Goal: Task Accomplishment & Management: Manage account settings

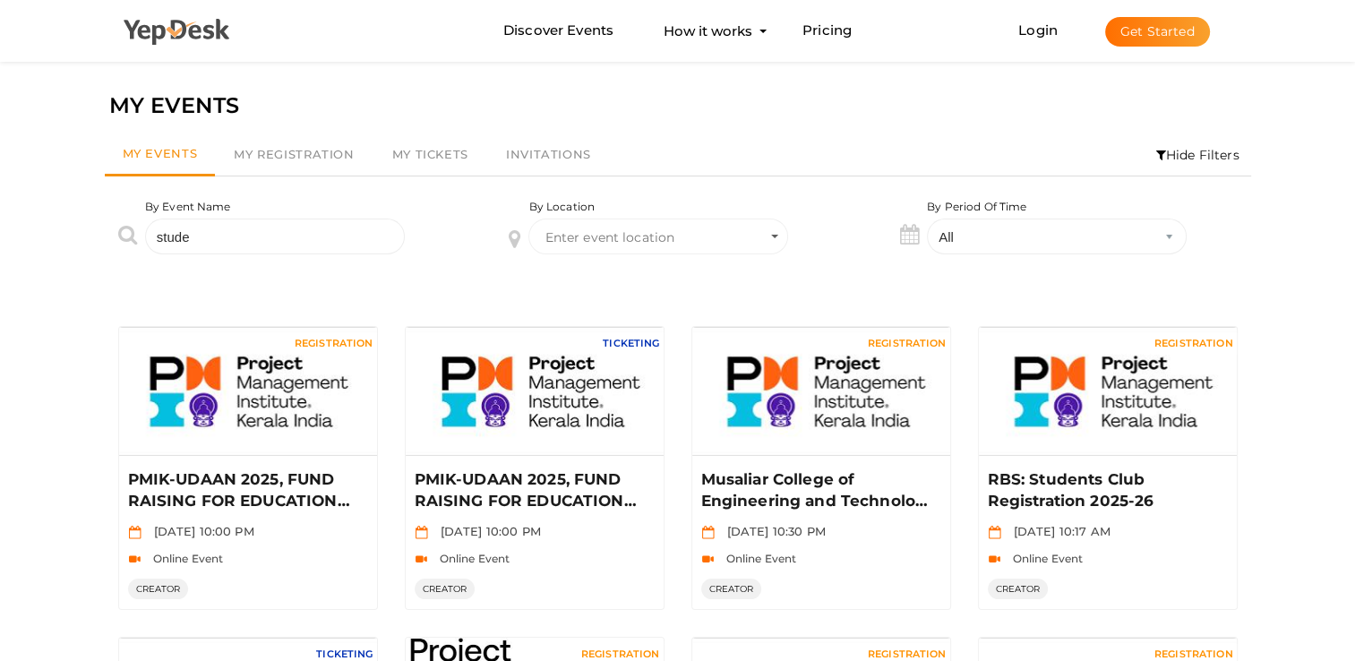
click at [196, 39] on icon at bounding box center [177, 32] width 107 height 27
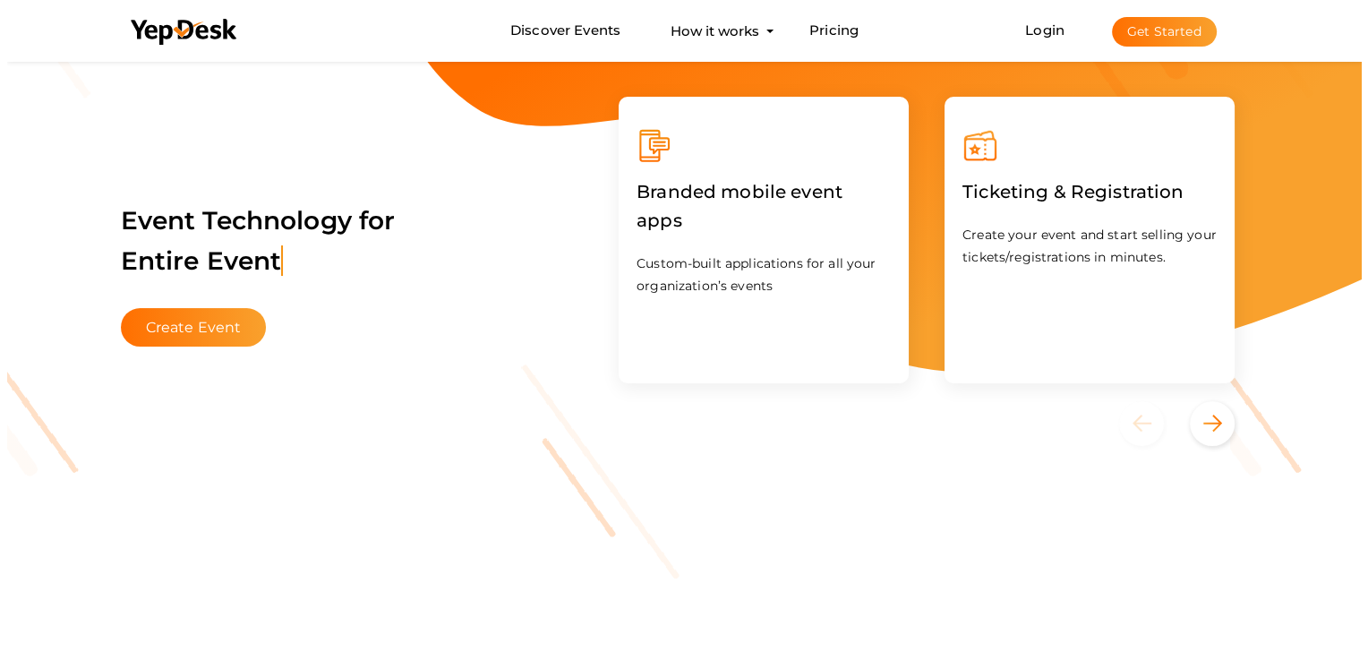
scroll to position [179, 0]
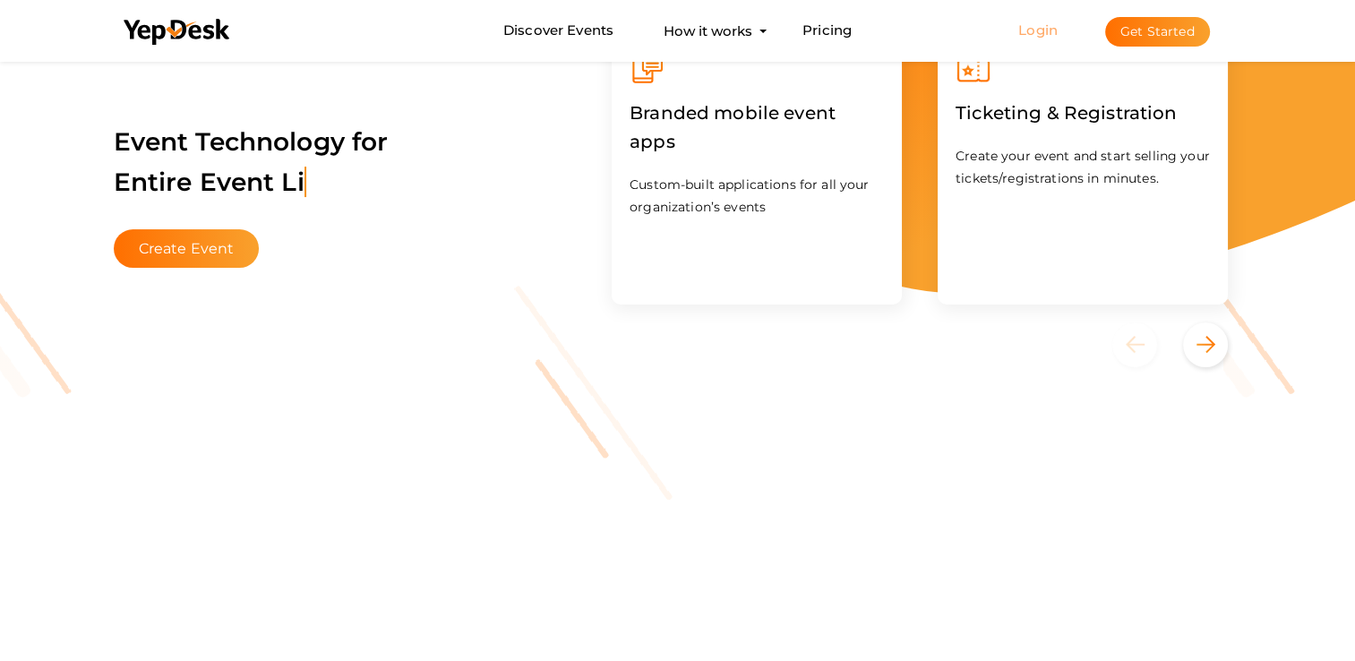
click at [1057, 26] on link "Login" at bounding box center [1037, 29] width 39 height 17
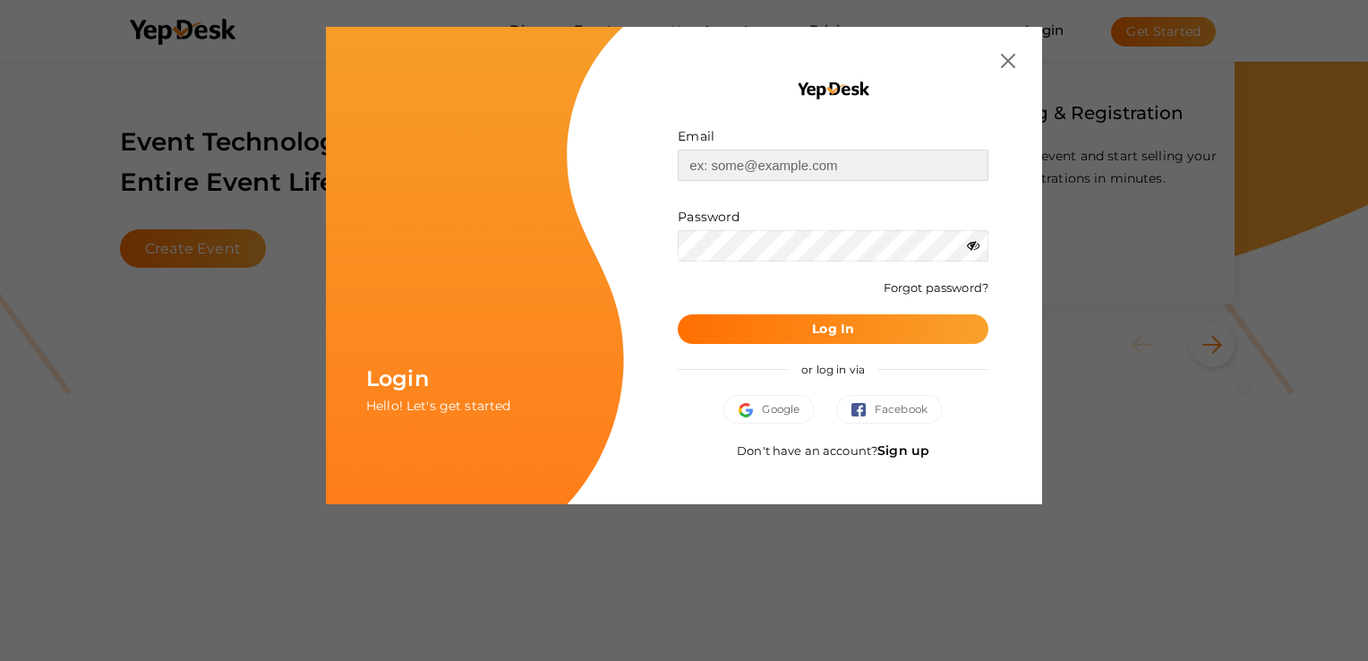
type input "[EMAIL_ADDRESS][DOMAIN_NAME]"
click at [822, 325] on b "Log In" at bounding box center [833, 329] width 42 height 16
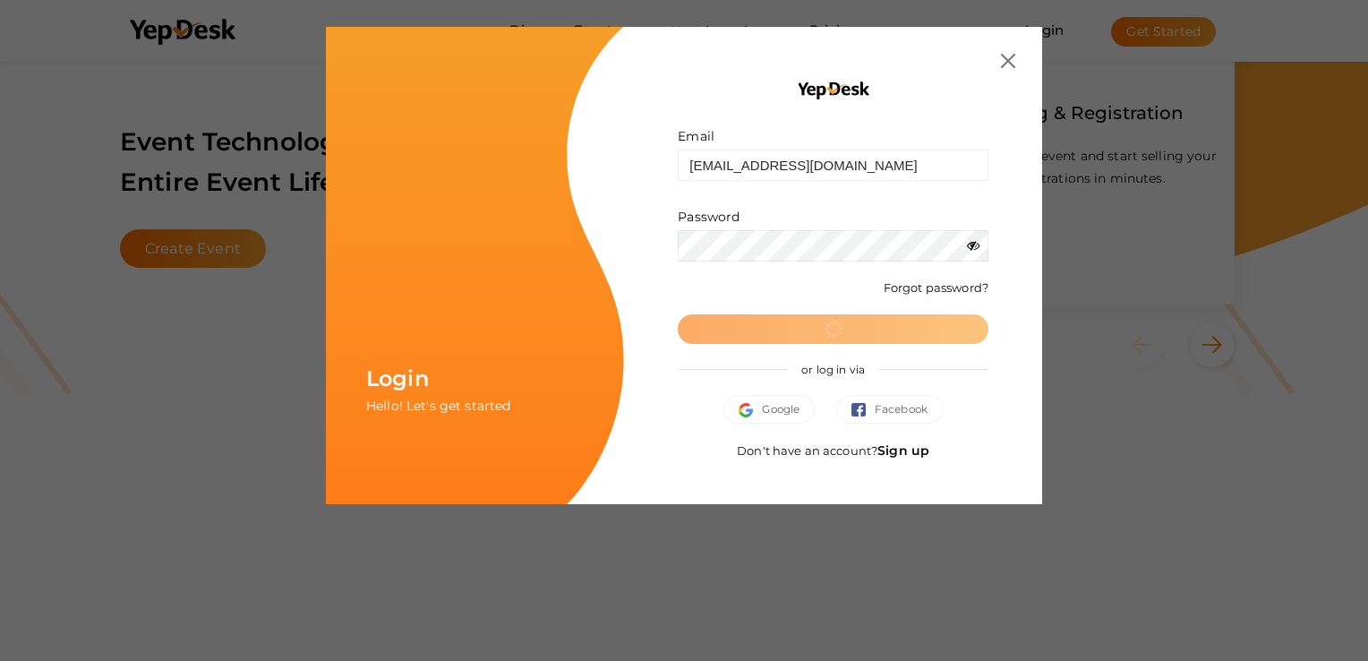
scroll to position [0, 0]
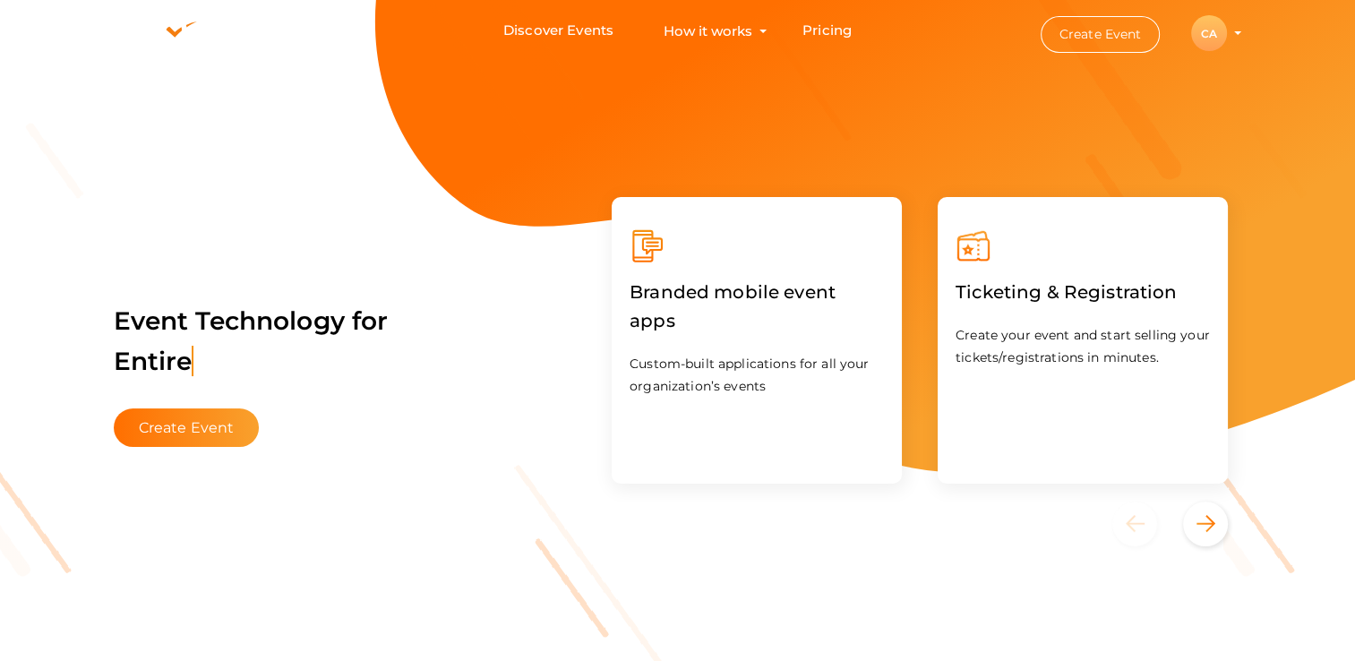
click at [1204, 31] on div "CA" at bounding box center [1209, 33] width 36 height 36
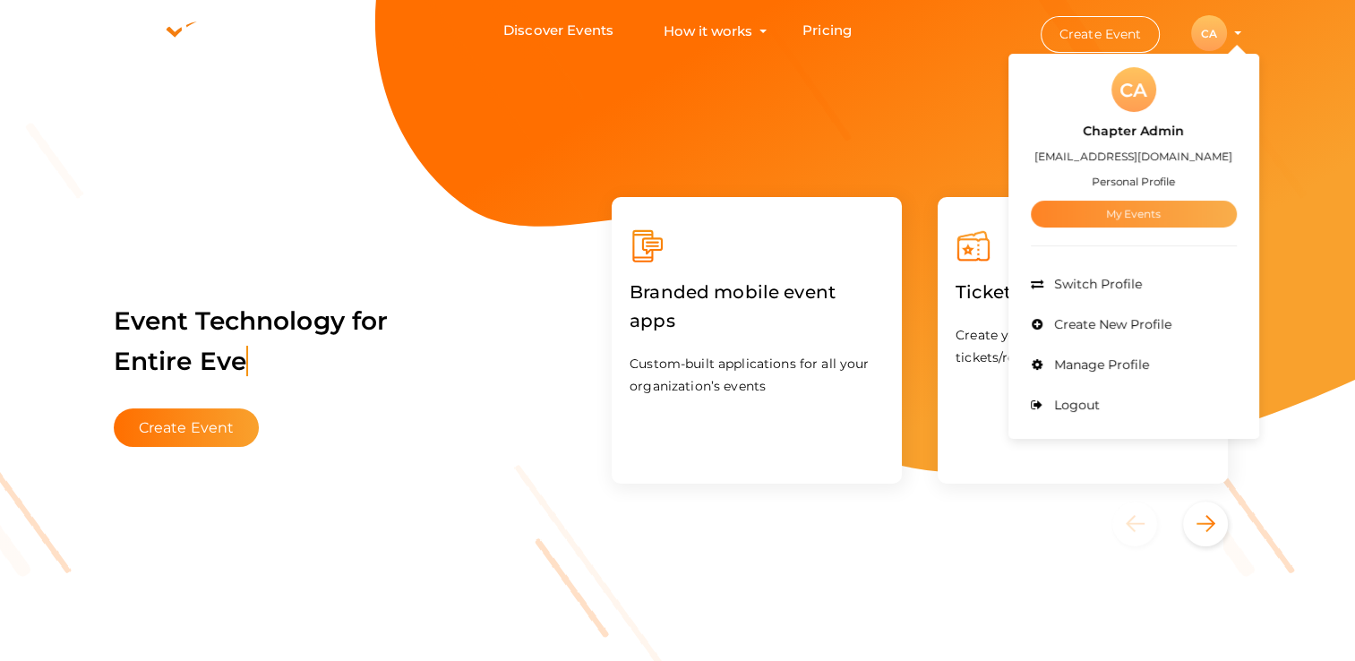
click at [1127, 217] on link "My Events" at bounding box center [1134, 214] width 206 height 27
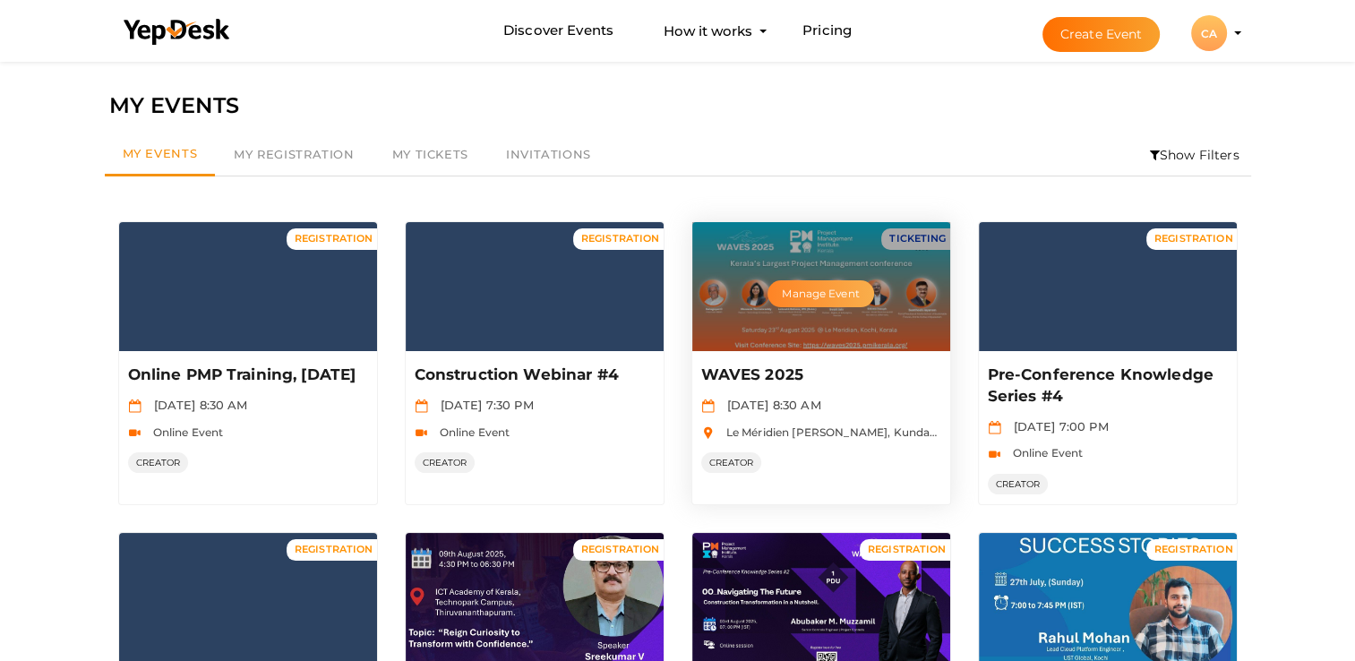
click at [822, 284] on button "Manage Event" at bounding box center [820, 293] width 106 height 27
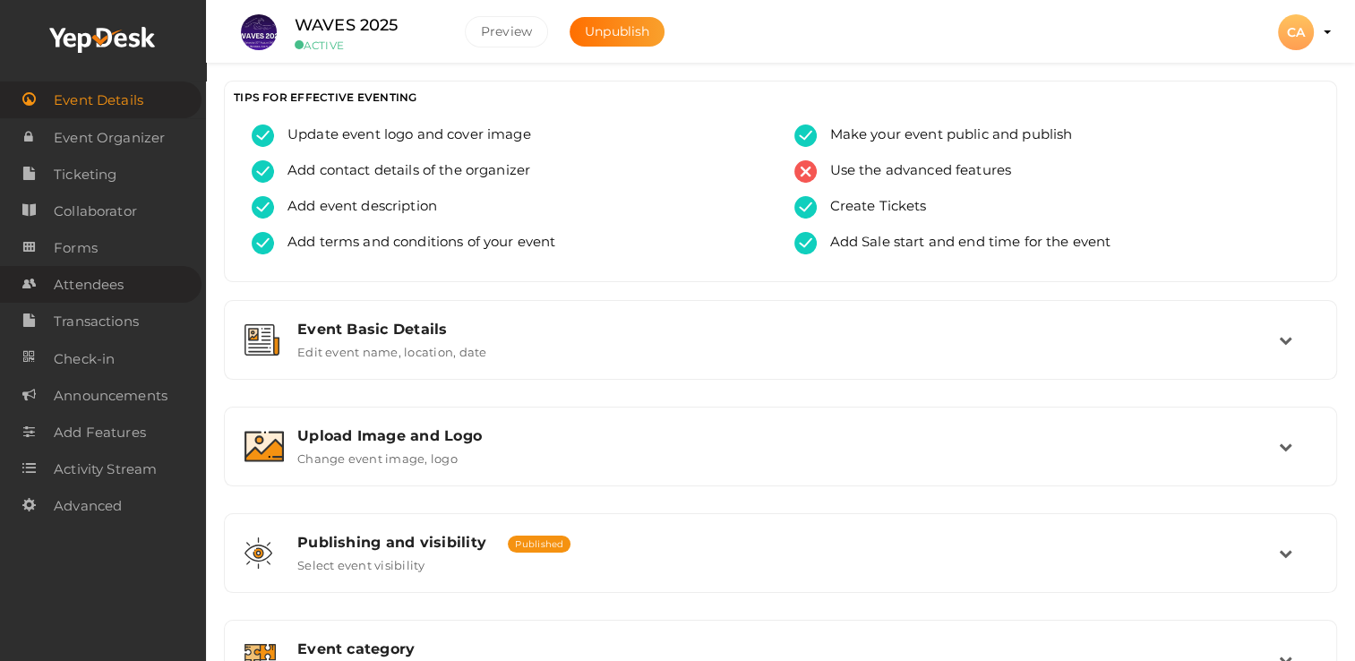
click at [107, 282] on span "Attendees" at bounding box center [89, 285] width 70 height 36
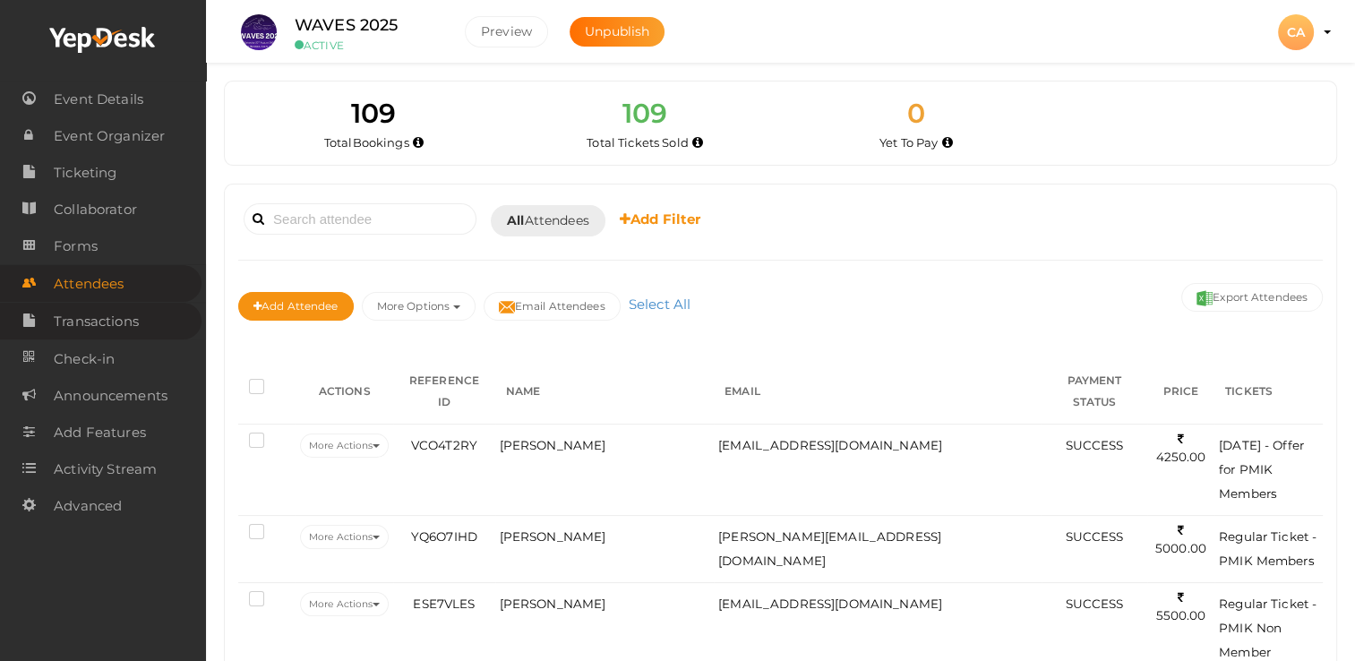
click at [104, 321] on span "Transactions" at bounding box center [96, 322] width 85 height 36
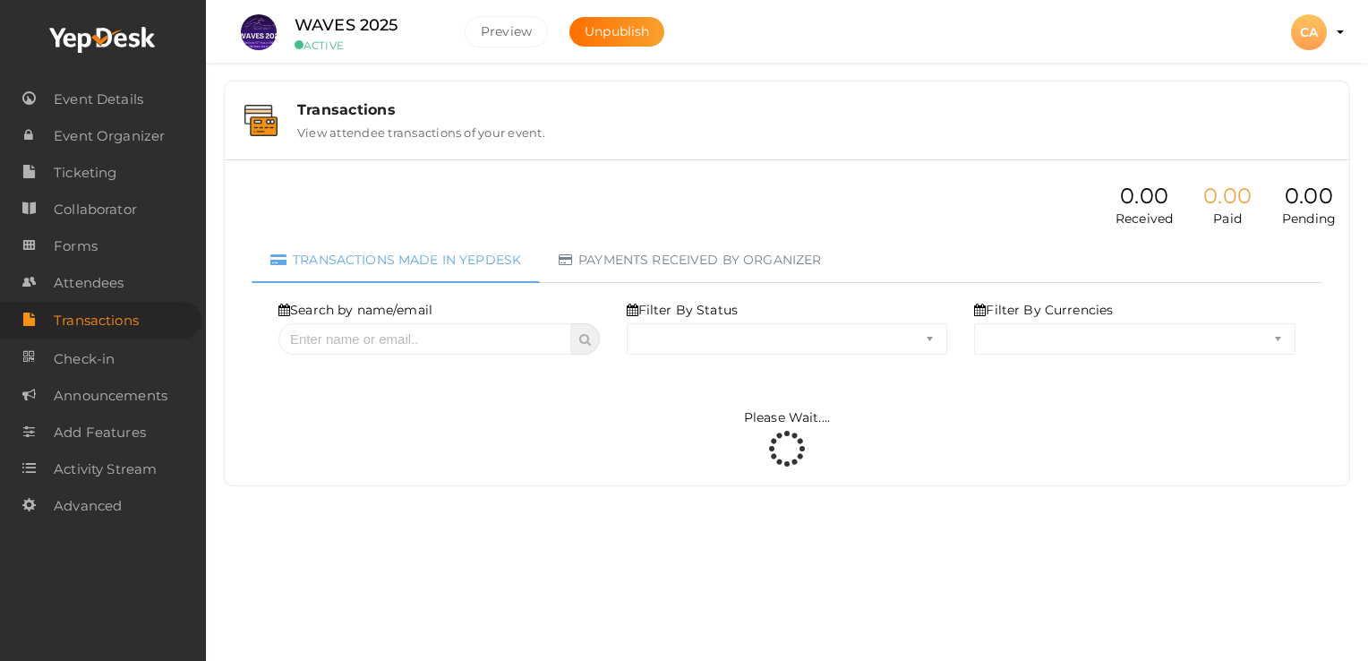
select select "ALL"
